Goal: Information Seeking & Learning: Learn about a topic

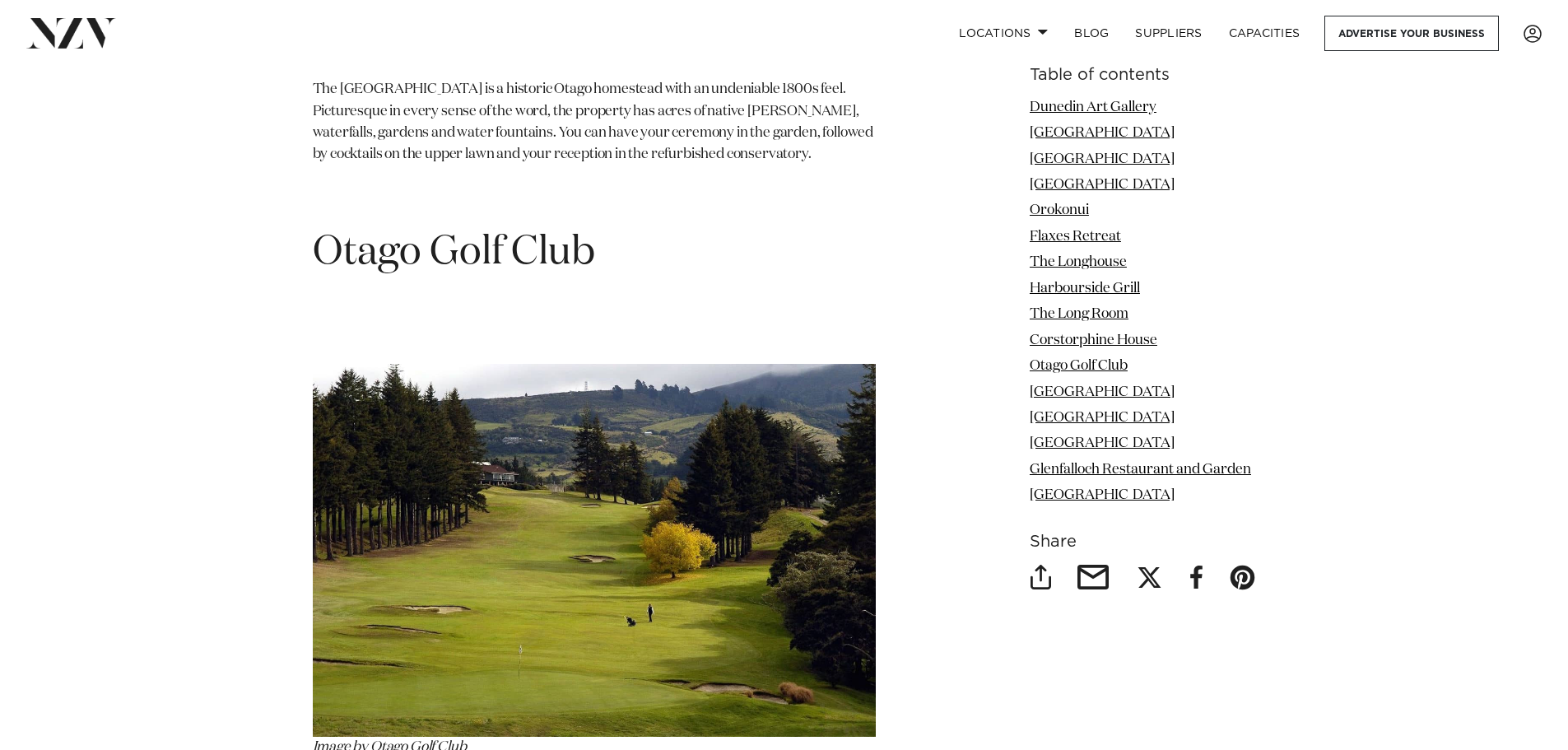
scroll to position [6860, 0]
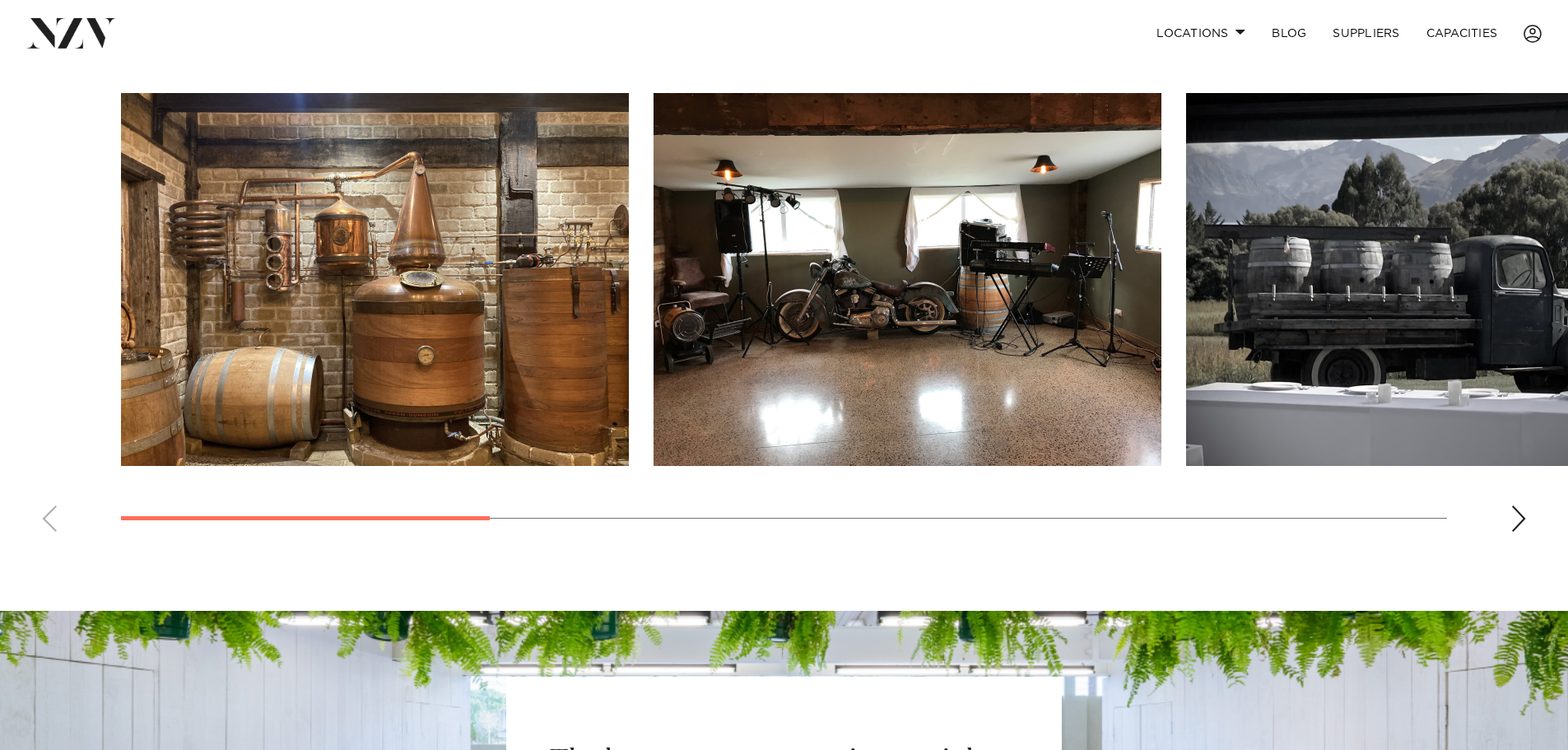
scroll to position [1509, 0]
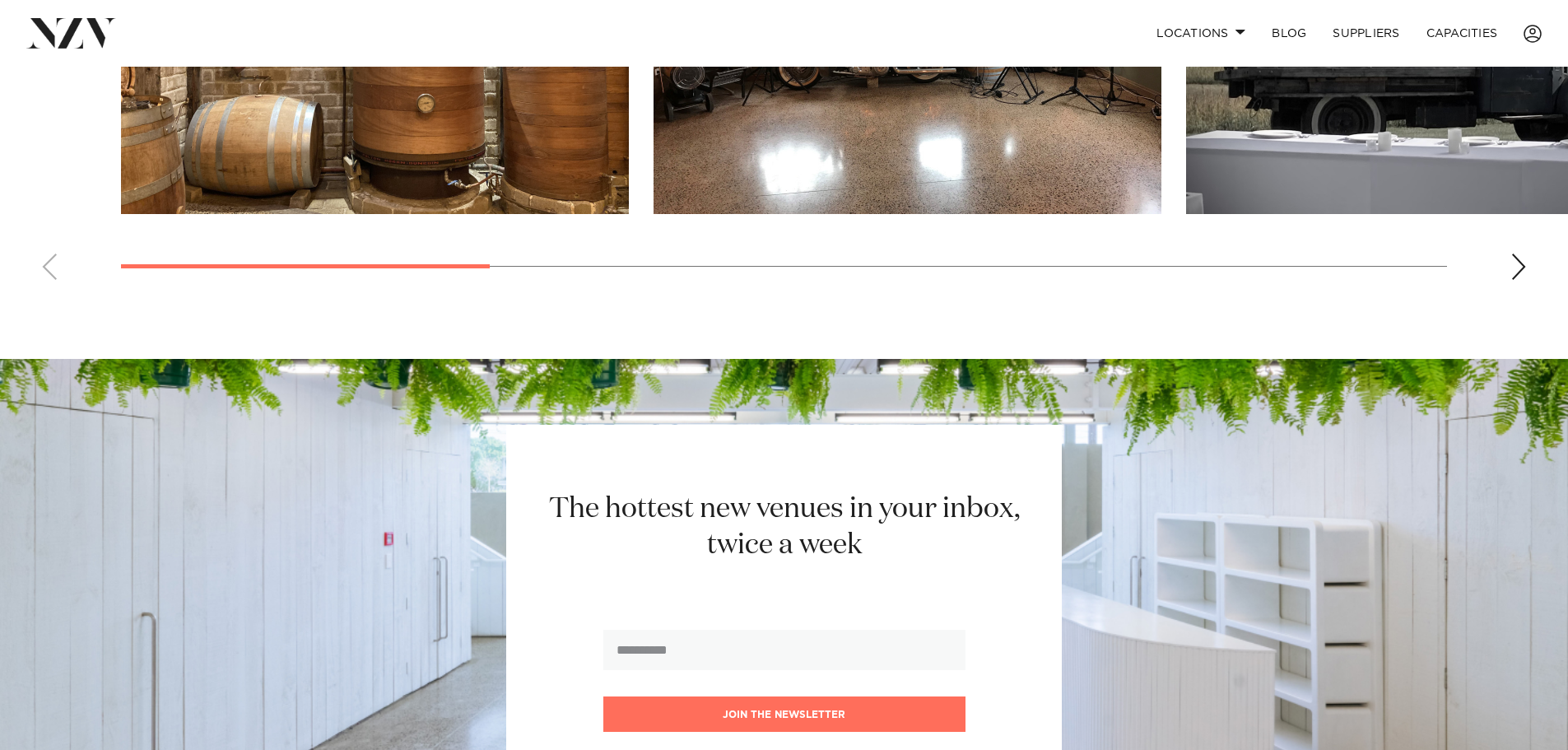
click at [1523, 270] on div "Next slide" at bounding box center [1519, 266] width 17 height 27
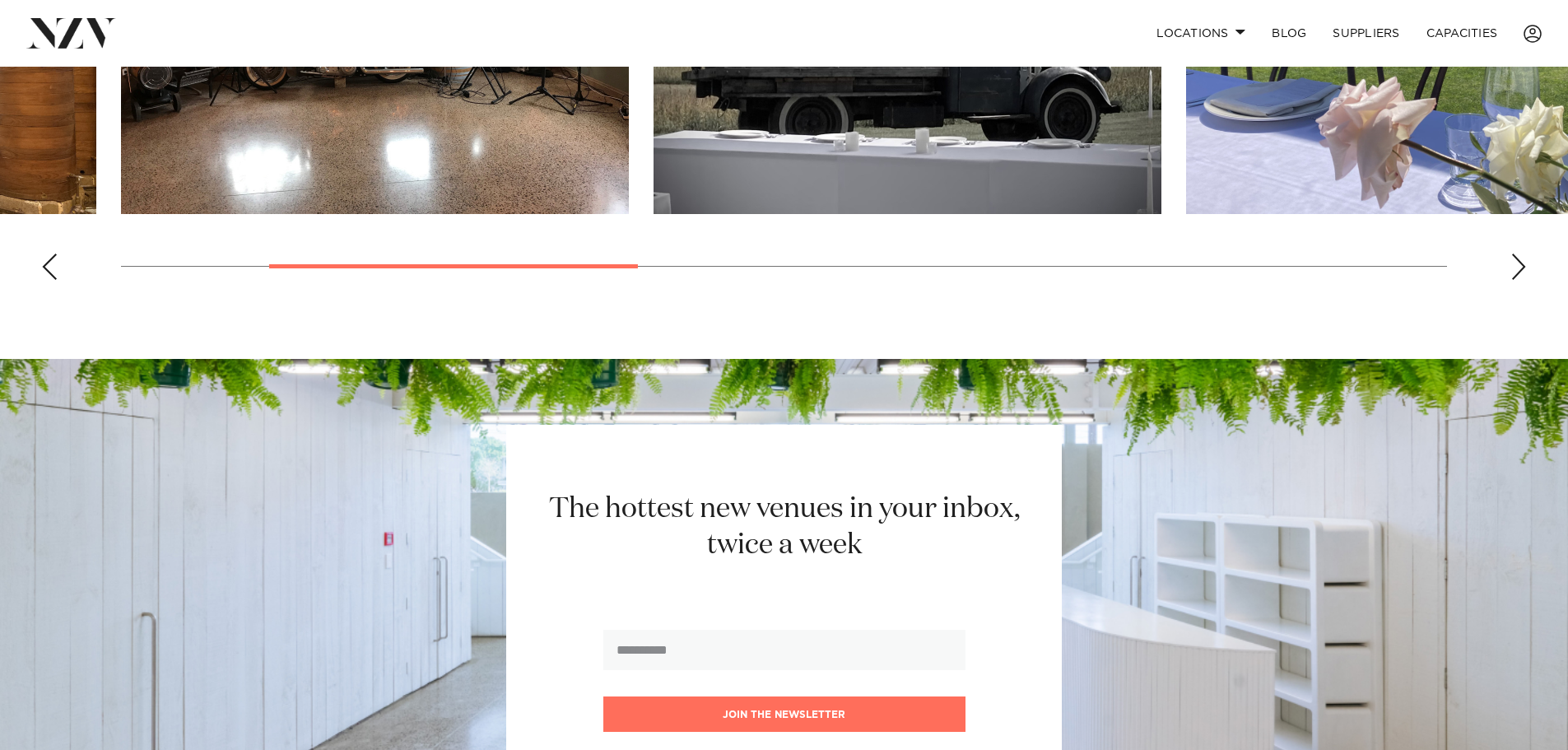
click at [1519, 269] on div "Next slide" at bounding box center [1519, 266] width 17 height 27
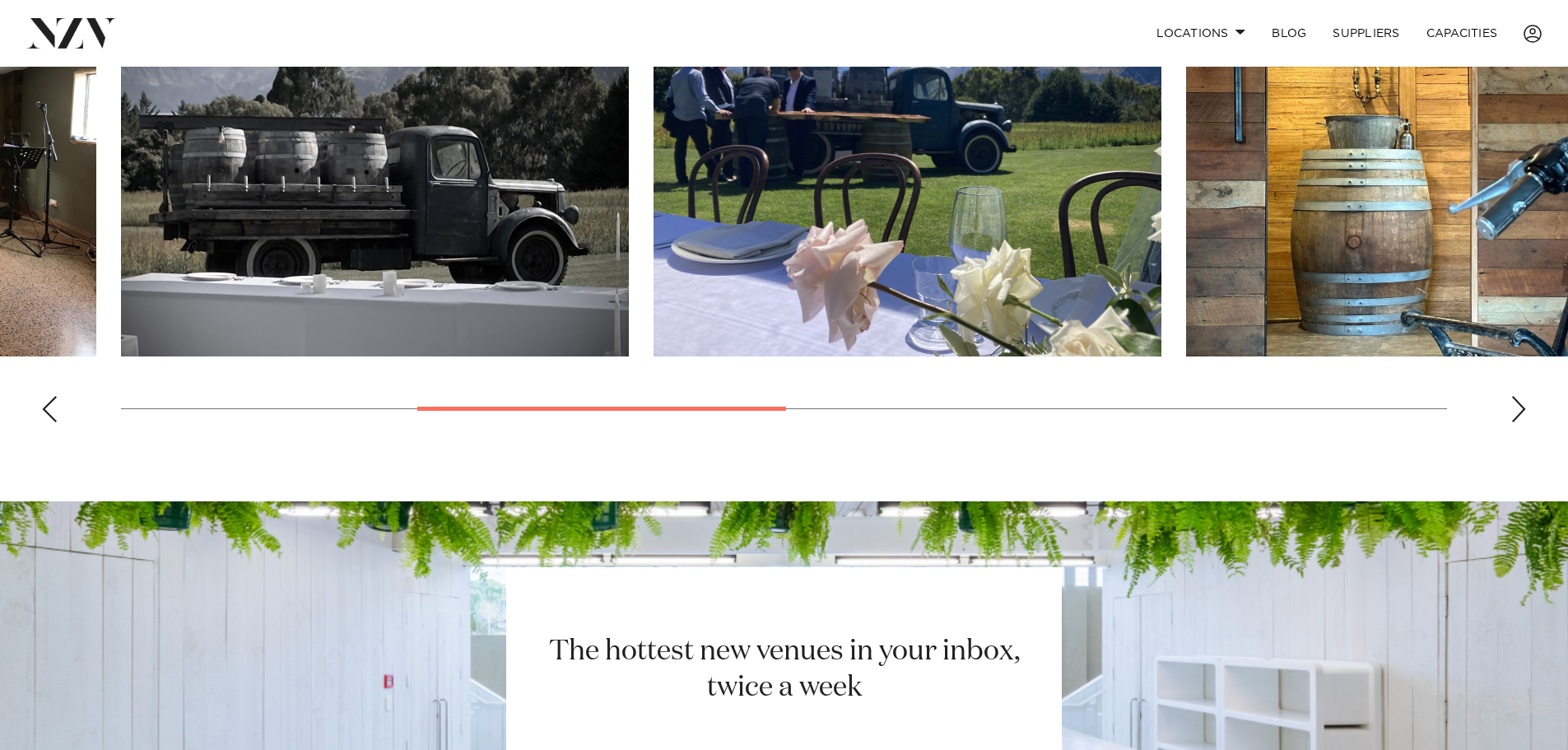
scroll to position [1372, 0]
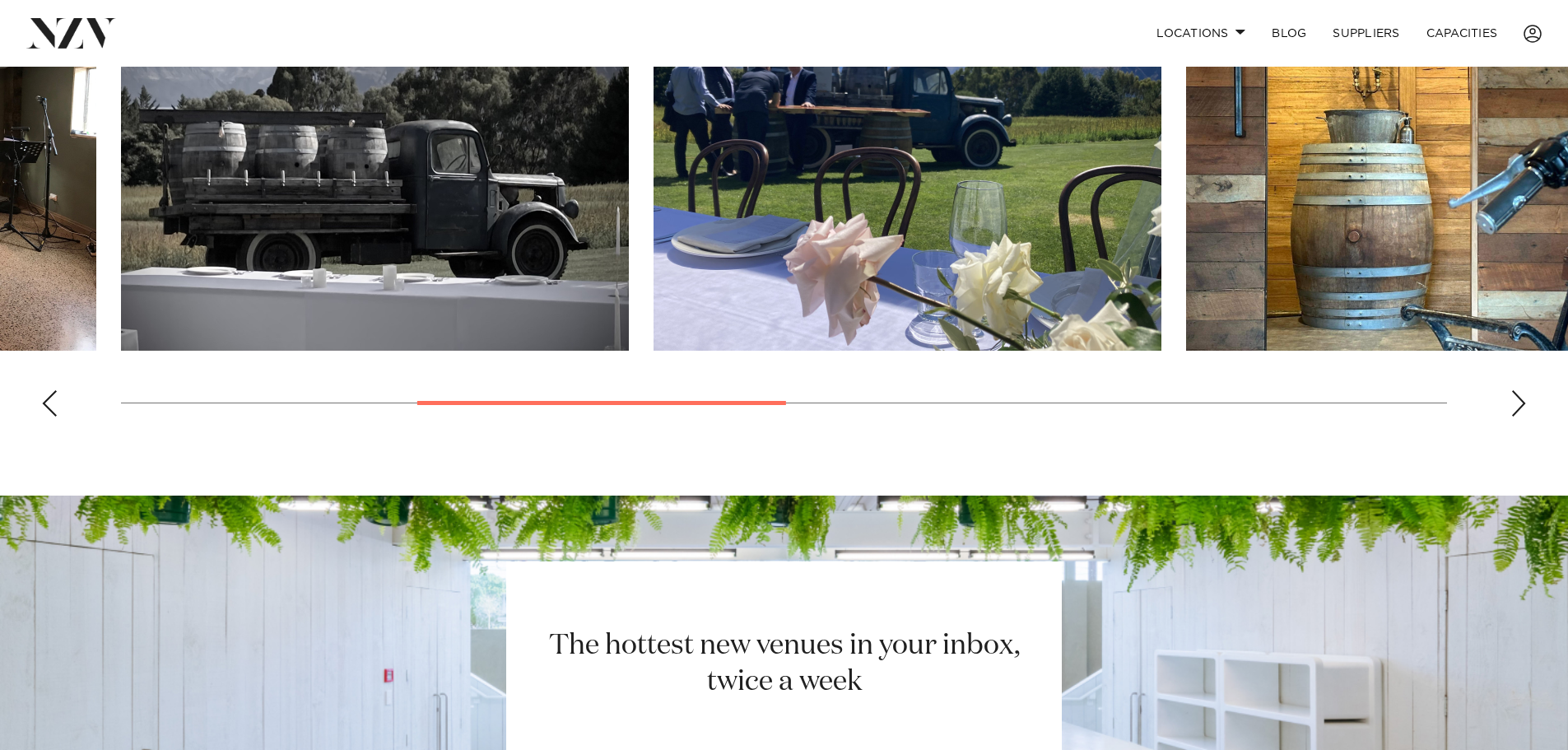
click at [1511, 406] on div "Next slide" at bounding box center [1519, 403] width 17 height 27
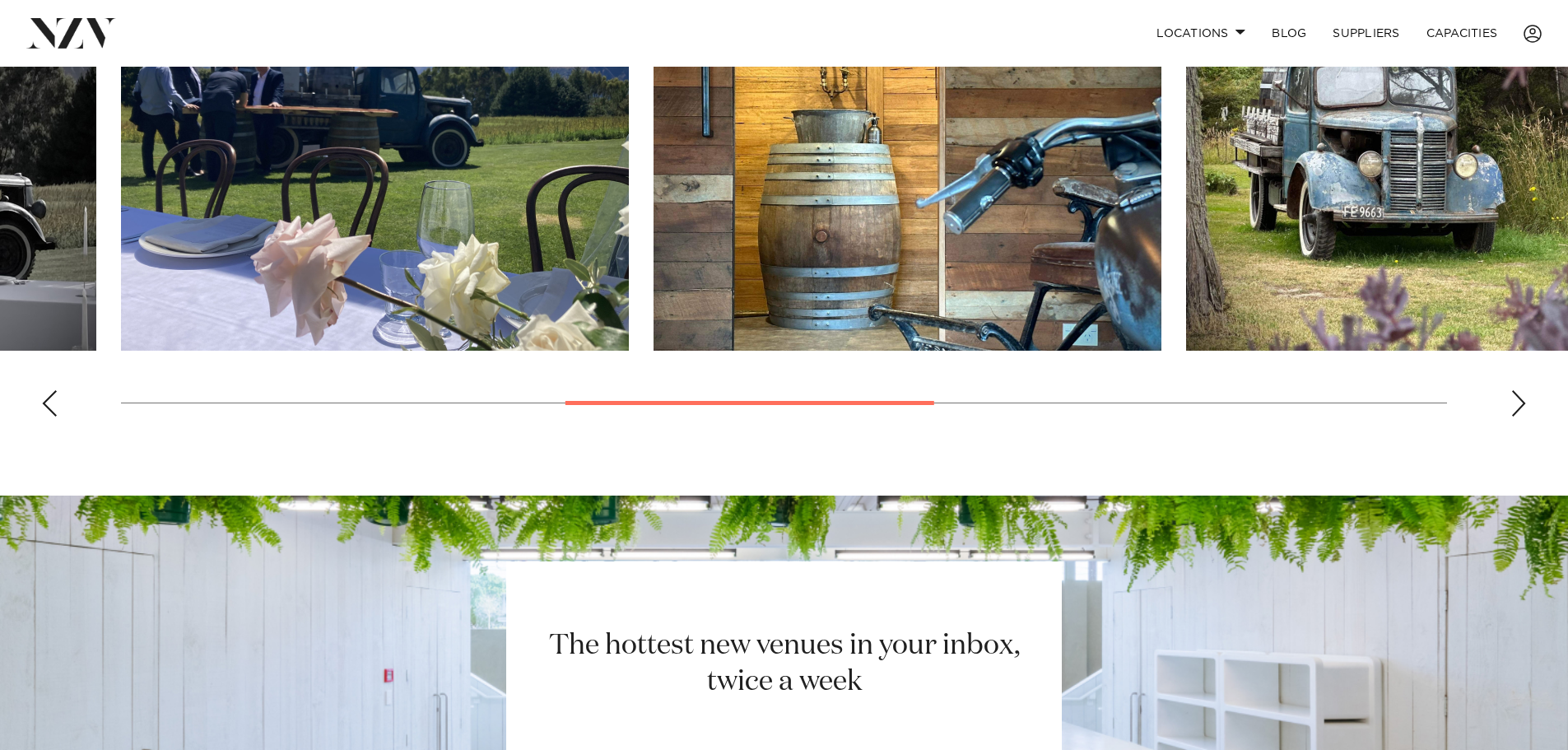
click at [1511, 407] on div "Next slide" at bounding box center [1519, 403] width 17 height 27
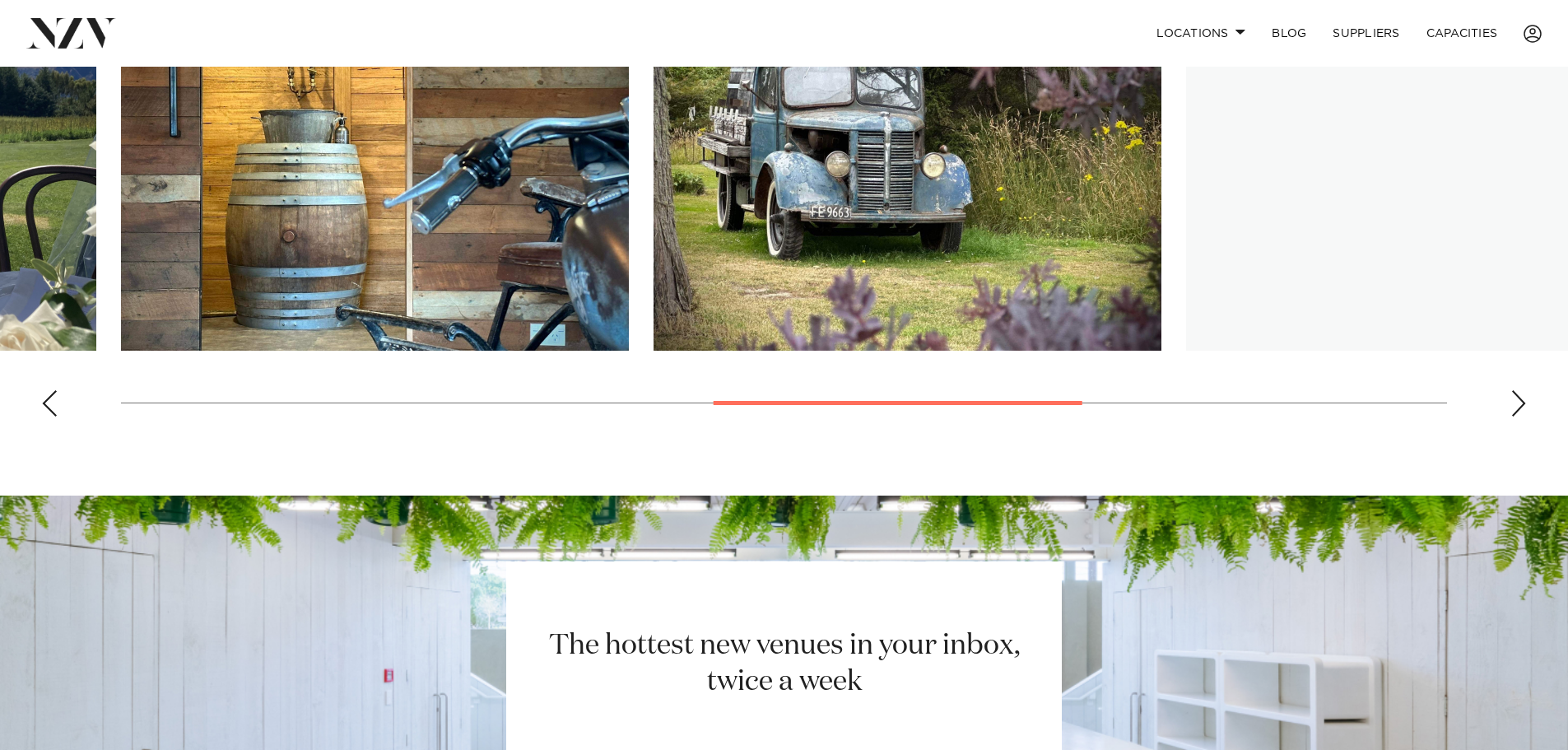
click at [1511, 411] on div "Next slide" at bounding box center [1519, 403] width 17 height 27
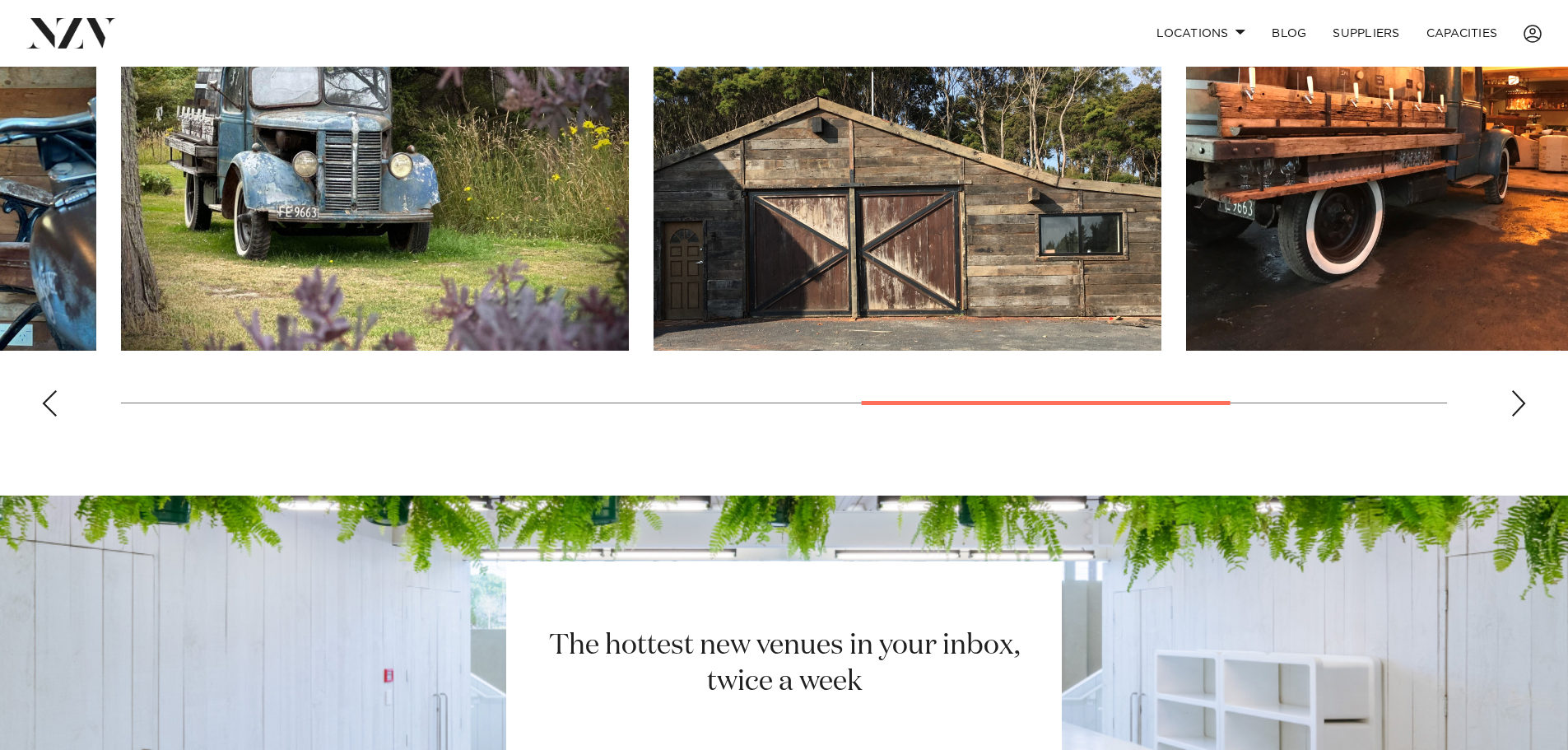
click at [1511, 411] on div "Next slide" at bounding box center [1519, 403] width 17 height 27
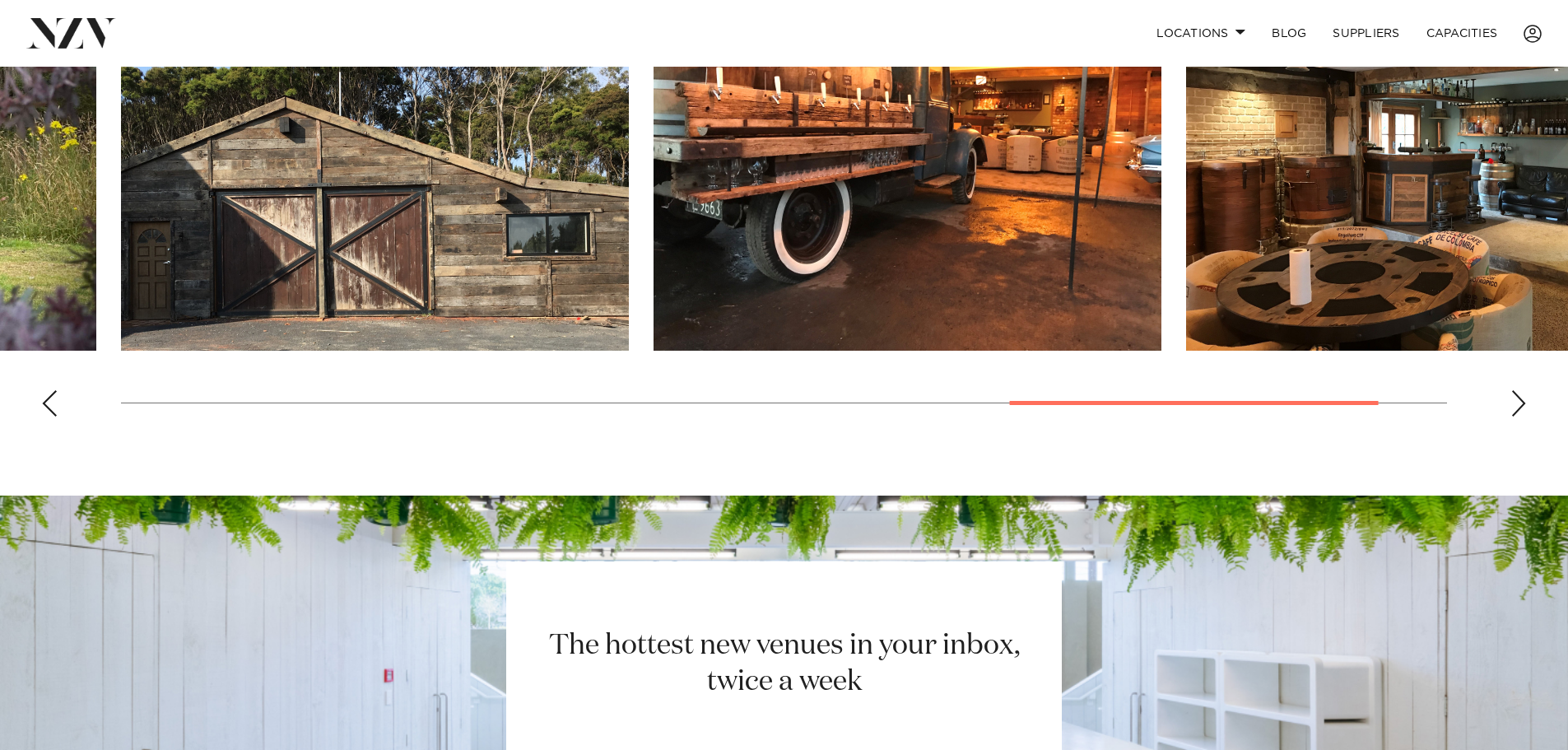
click at [1511, 411] on div "Next slide" at bounding box center [1519, 403] width 17 height 27
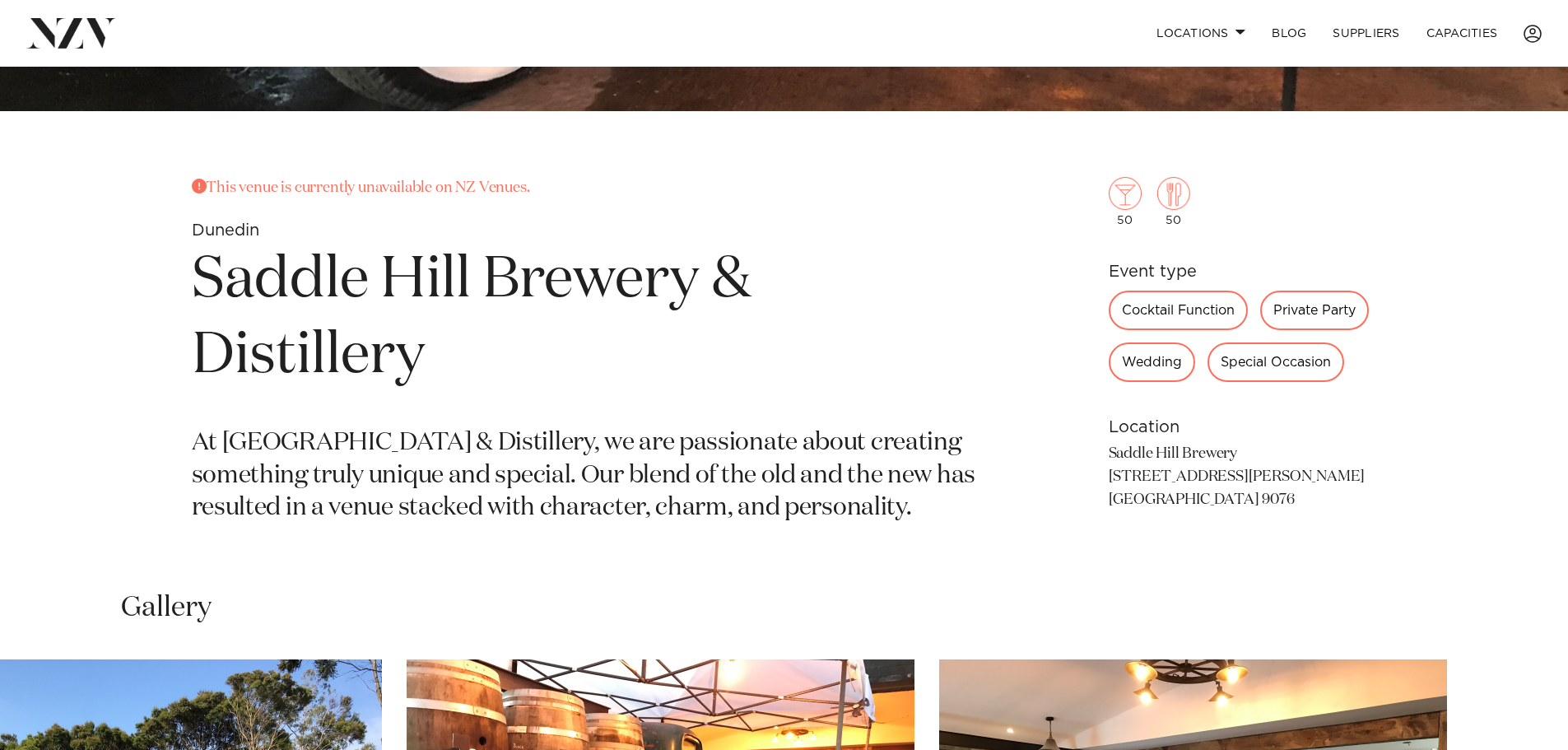
scroll to position [686, 0]
